Goal: Information Seeking & Learning: Learn about a topic

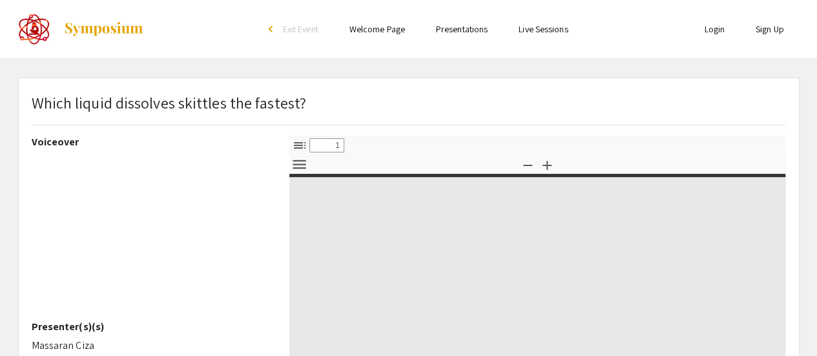
select select "custom"
type input "0"
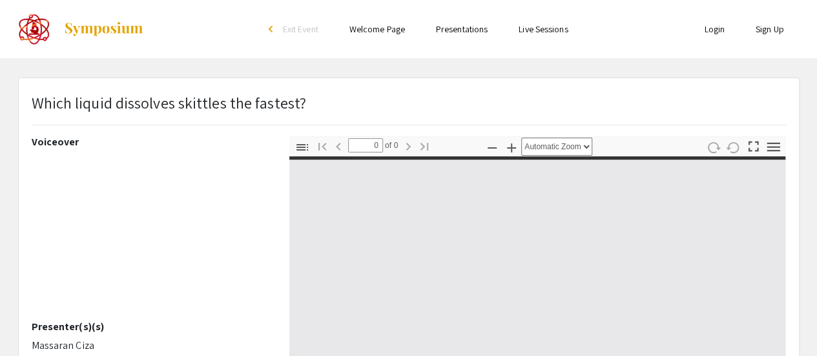
select select "custom"
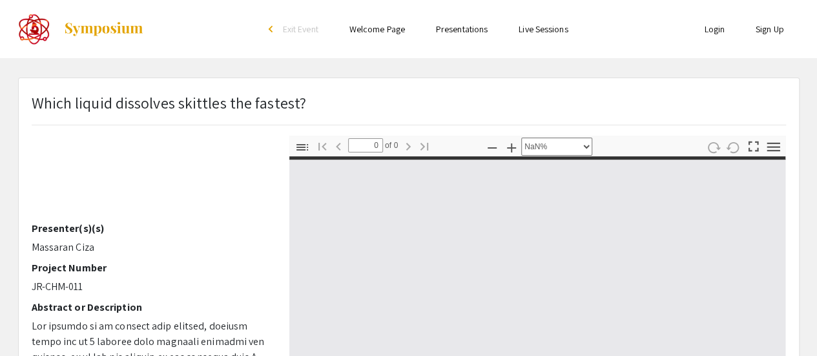
type input "1"
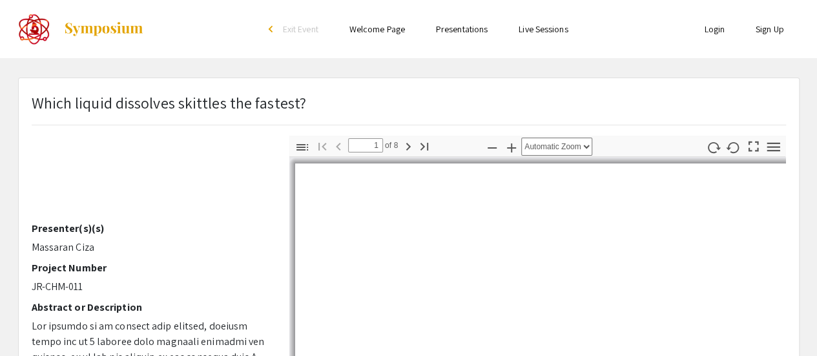
scroll to position [109, 0]
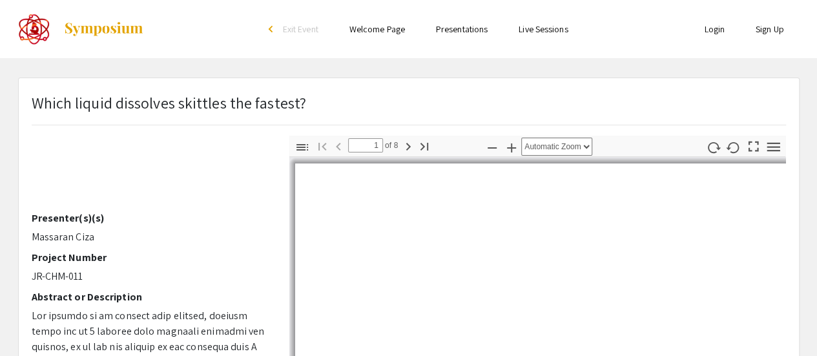
select select "auto"
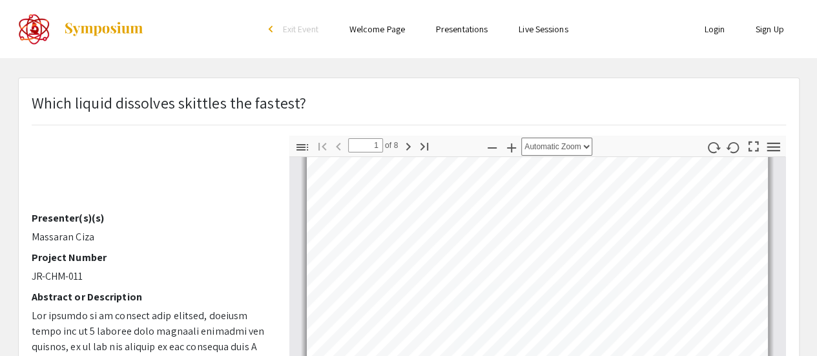
scroll to position [20, 0]
type input "2"
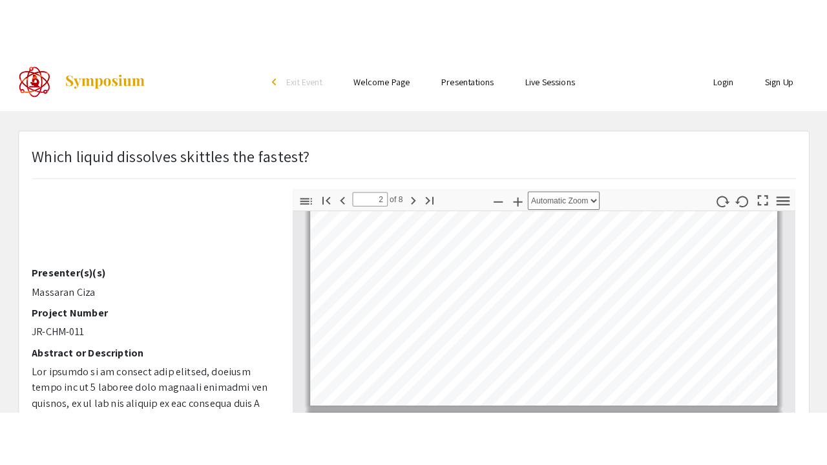
scroll to position [76, 0]
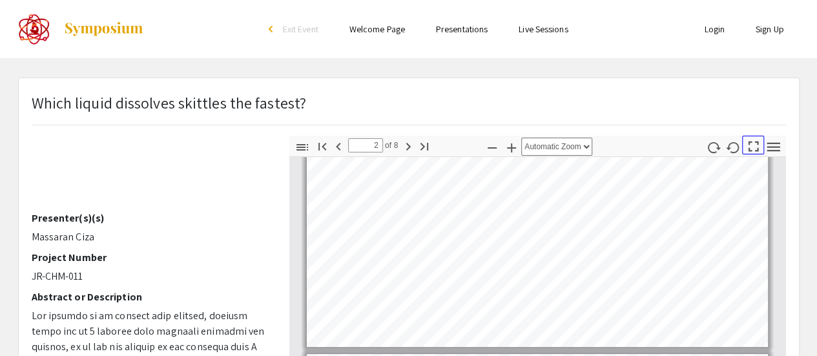
click at [755, 143] on icon "button" at bounding box center [753, 146] width 17 height 17
select select "page-fit"
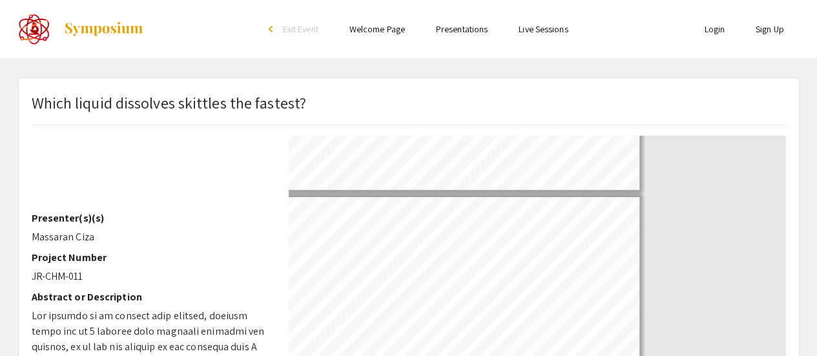
scroll to position [464, 0]
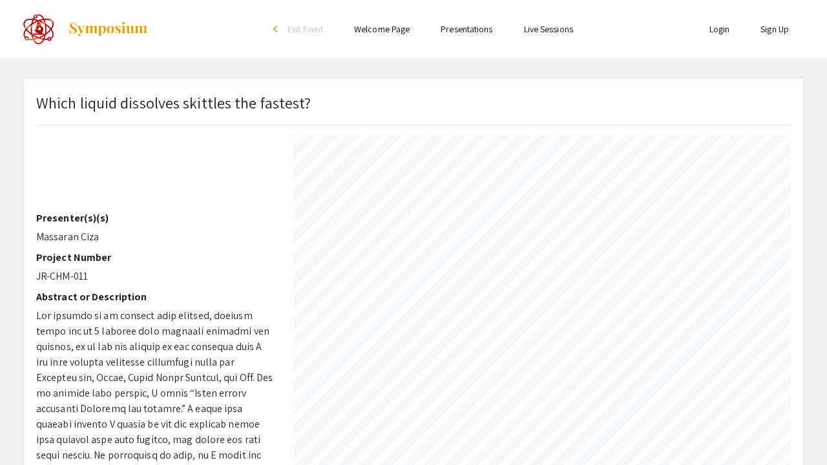
click at [428, 115] on section "Page 8" at bounding box center [399, 130] width 659 height 32
type input "8"
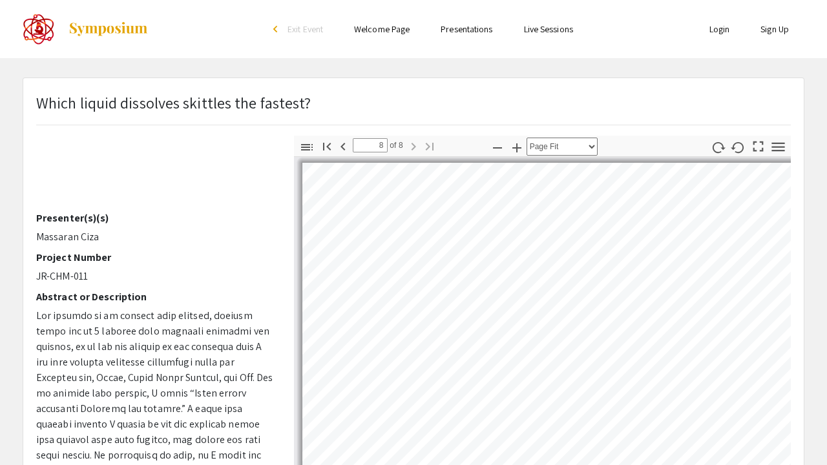
select select "auto"
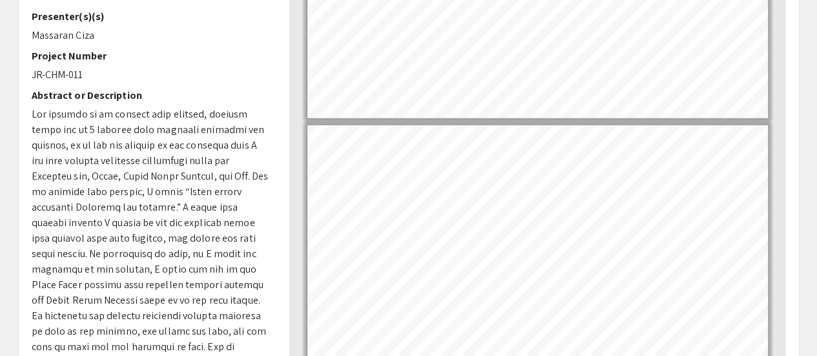
scroll to position [202, 0]
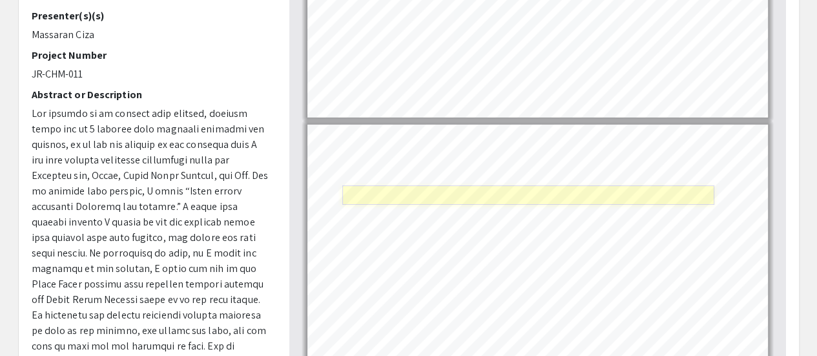
click at [522, 189] on link "Page 8" at bounding box center [528, 194] width 372 height 19
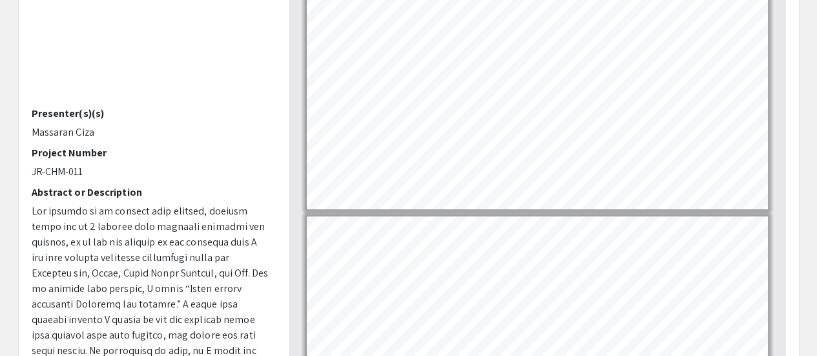
scroll to position [1015, 0]
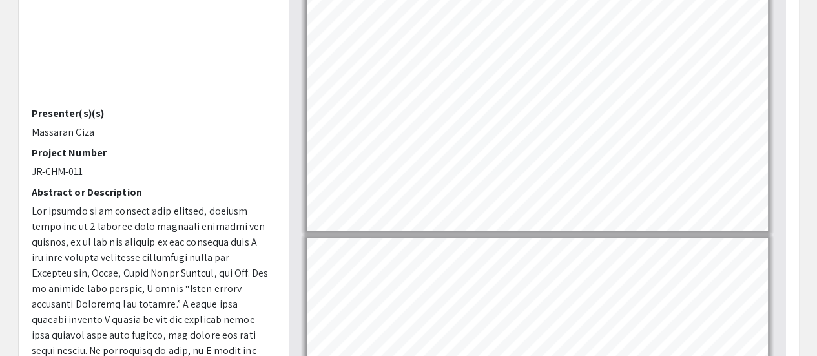
type input "8"
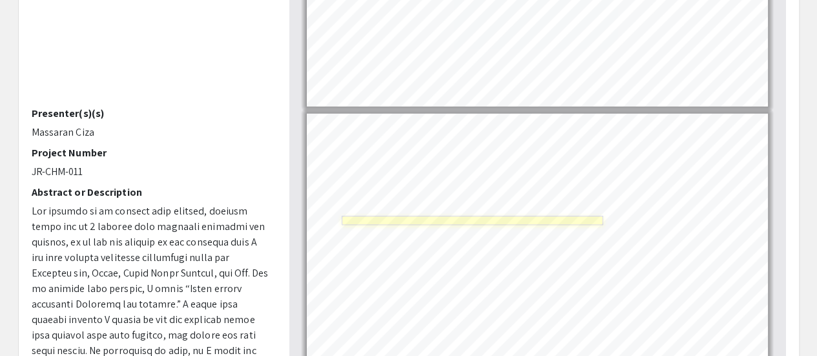
click at [429, 216] on link "Page 8" at bounding box center [473, 220] width 262 height 9
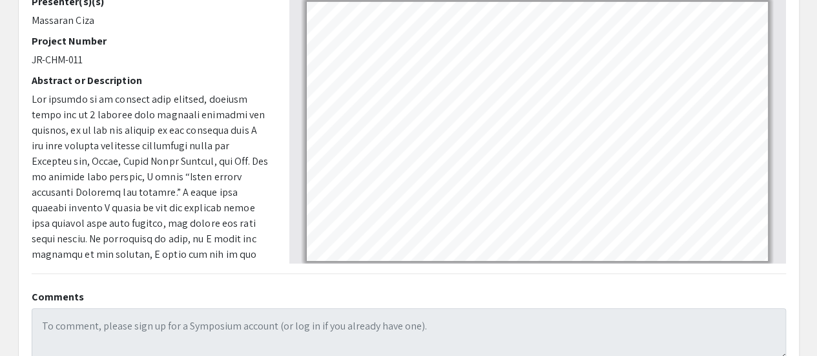
scroll to position [326, 0]
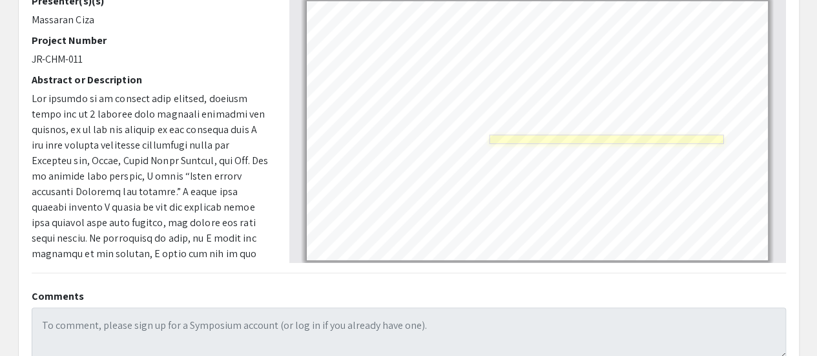
click at [495, 134] on link "Page 8" at bounding box center [607, 138] width 234 height 9
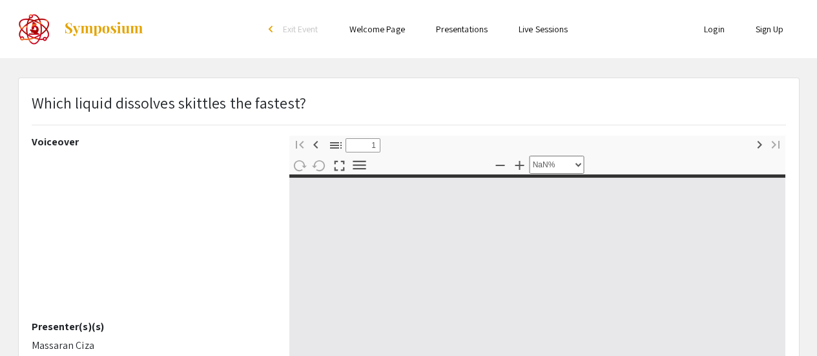
select select "custom"
type input "0"
select select "custom"
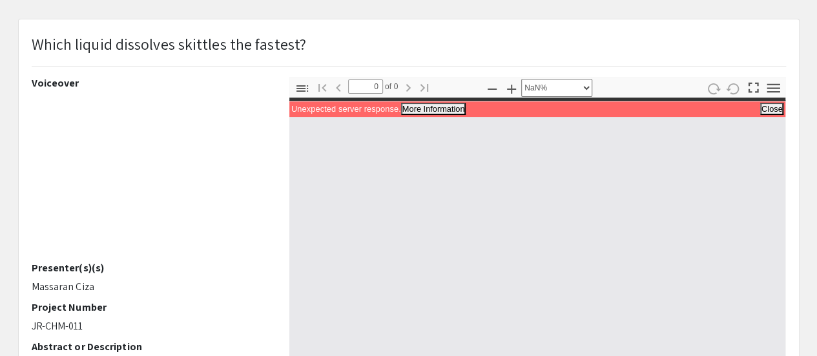
scroll to position [58, 0]
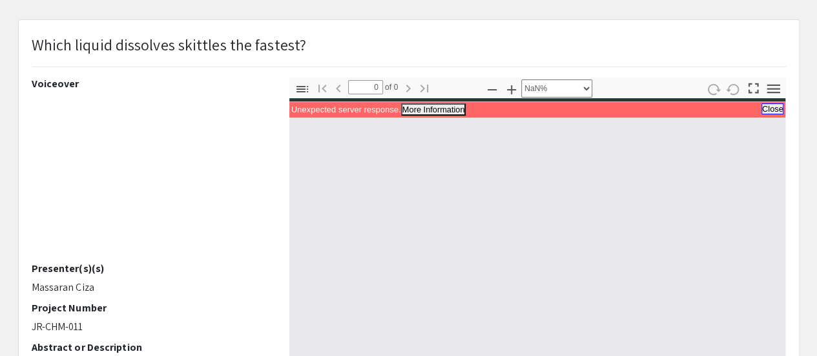
click at [771, 107] on button "Close" at bounding box center [772, 108] width 23 height 11
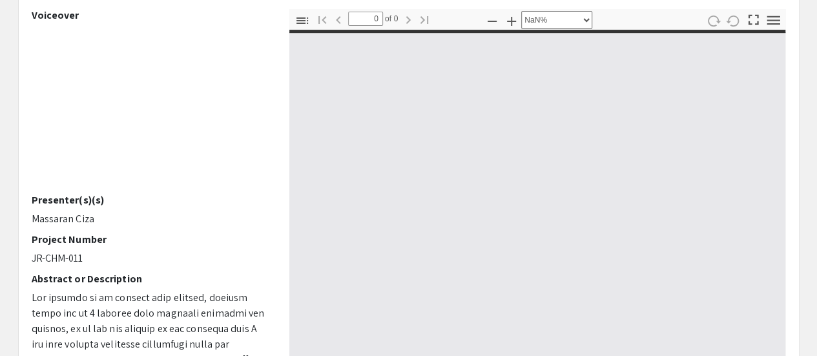
scroll to position [0, 0]
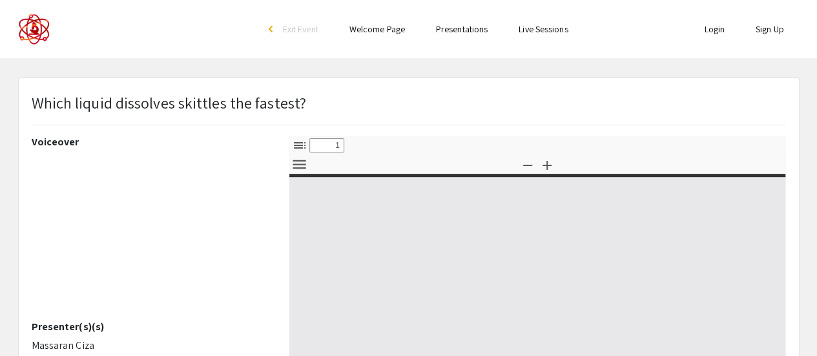
select select "custom"
type input "0"
select select "custom"
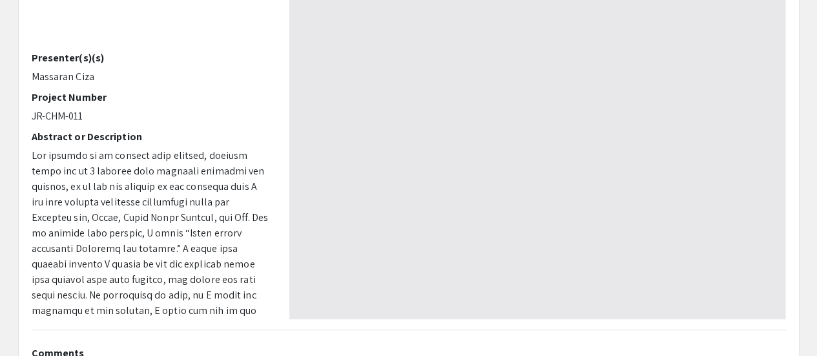
type input "1"
select select "auto"
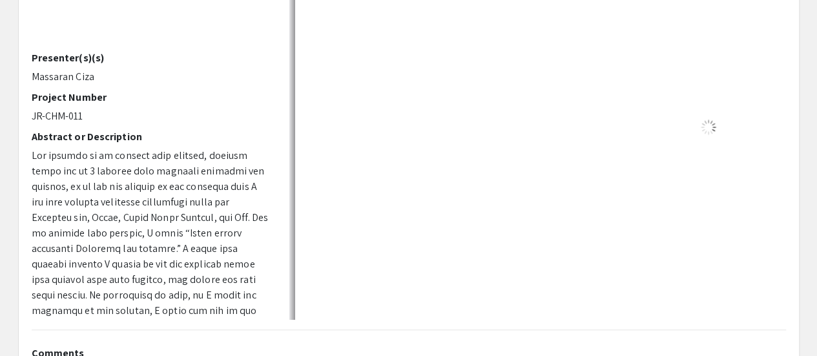
scroll to position [271, 0]
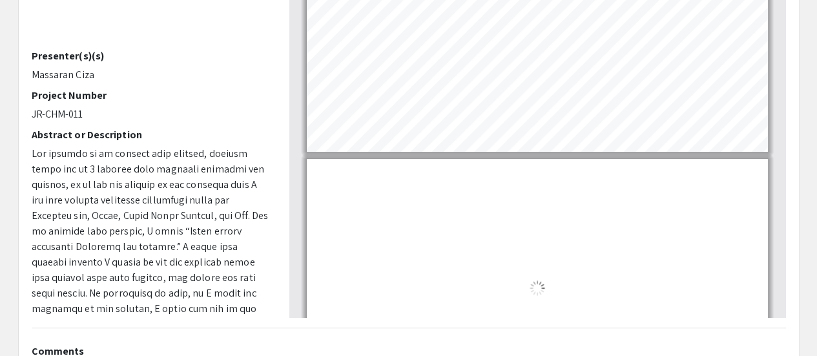
type input "1"
select select "auto"
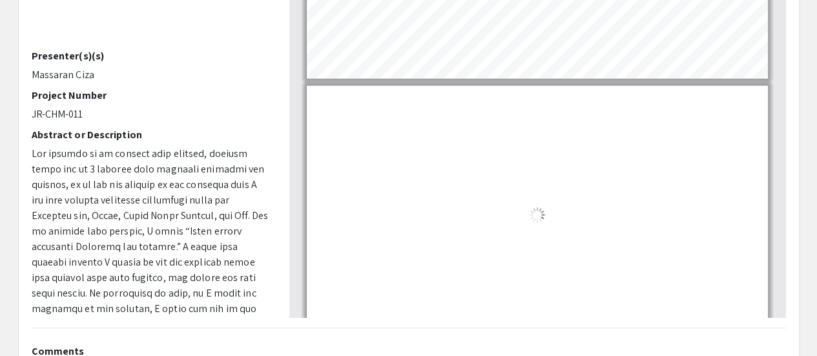
scroll to position [1354, 0]
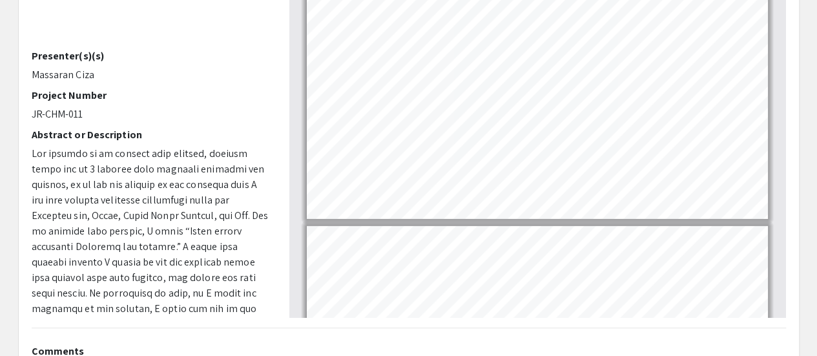
type input "8"
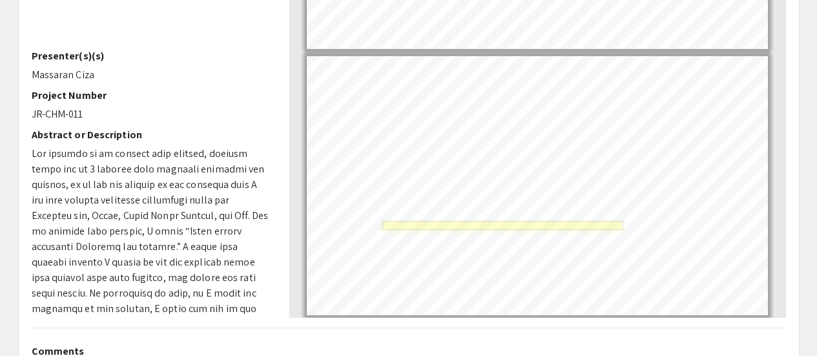
click at [459, 224] on link "Page 8" at bounding box center [502, 225] width 241 height 9
click at [487, 221] on link "Page 8" at bounding box center [502, 225] width 241 height 9
